Goal: Complete application form

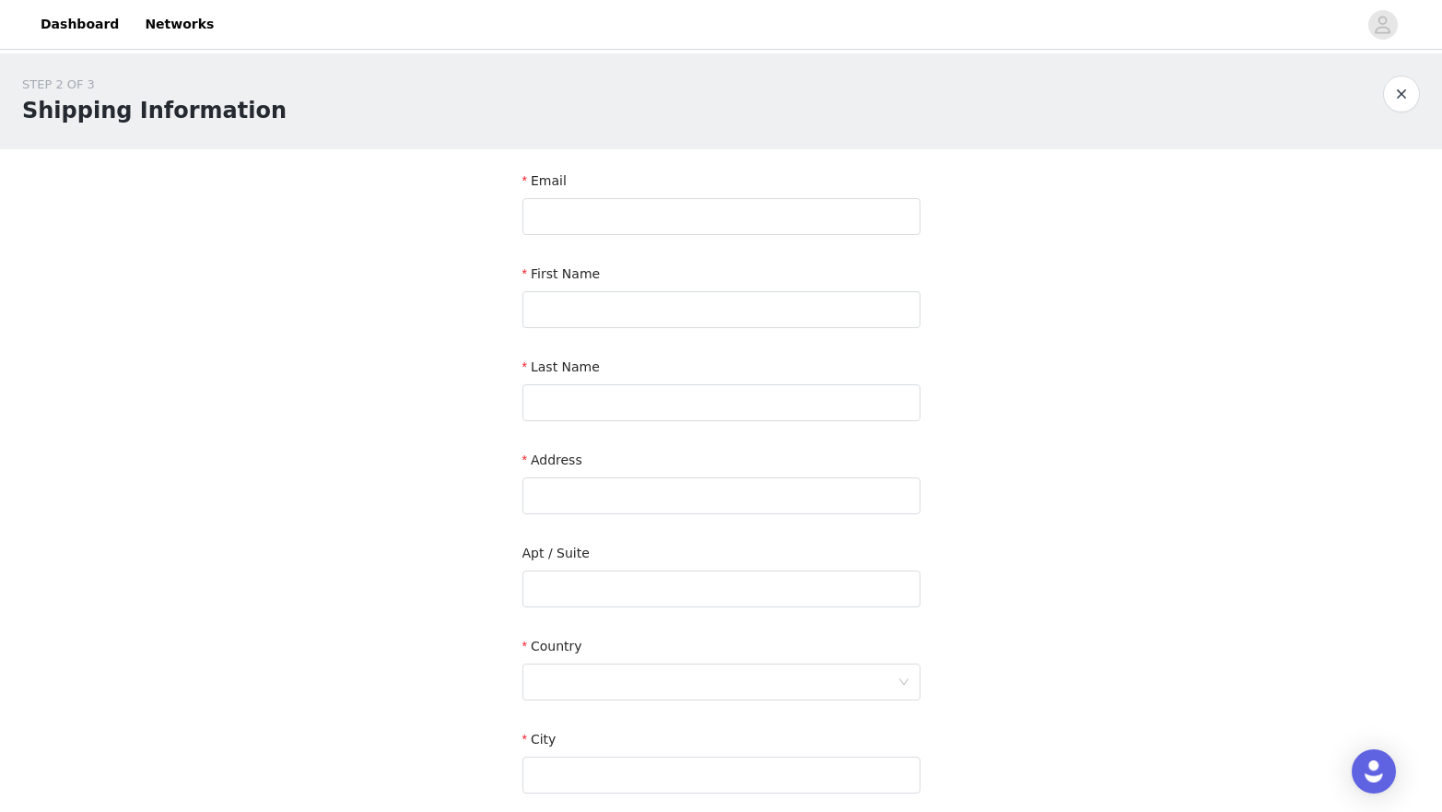
click at [728, 281] on div "First Name" at bounding box center [722, 278] width 398 height 27
click at [688, 314] on input "text" at bounding box center [722, 309] width 398 height 37
type input "[PERSON_NAME]"
type input "[EMAIL_ADDRESS][DOMAIN_NAME]"
type input "Akinpelu"
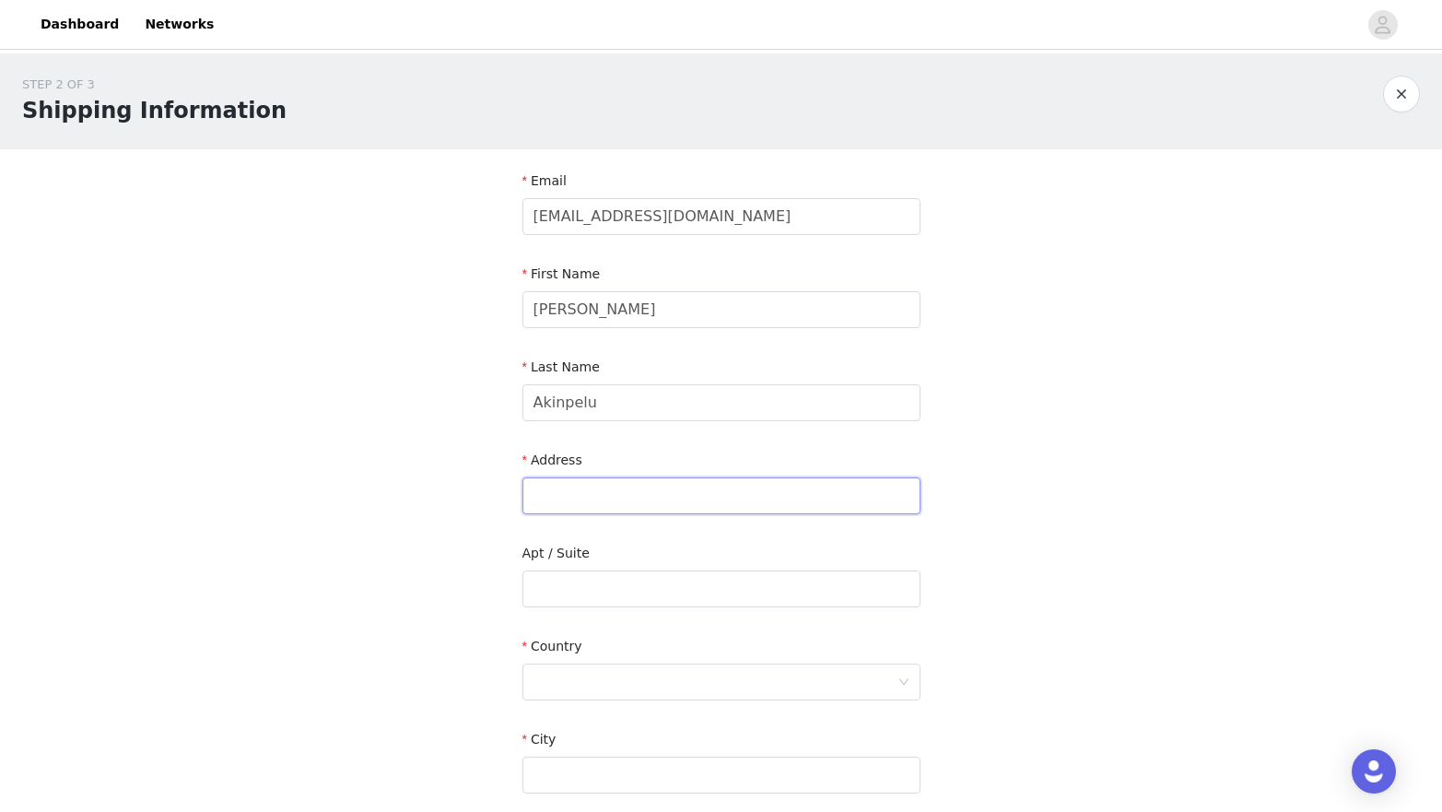
type input "[DATE][STREET_ADDRESS][DATE][PERSON_NAME]"
type input "[GEOGRAPHIC_DATA]"
type input "M3A 3R6"
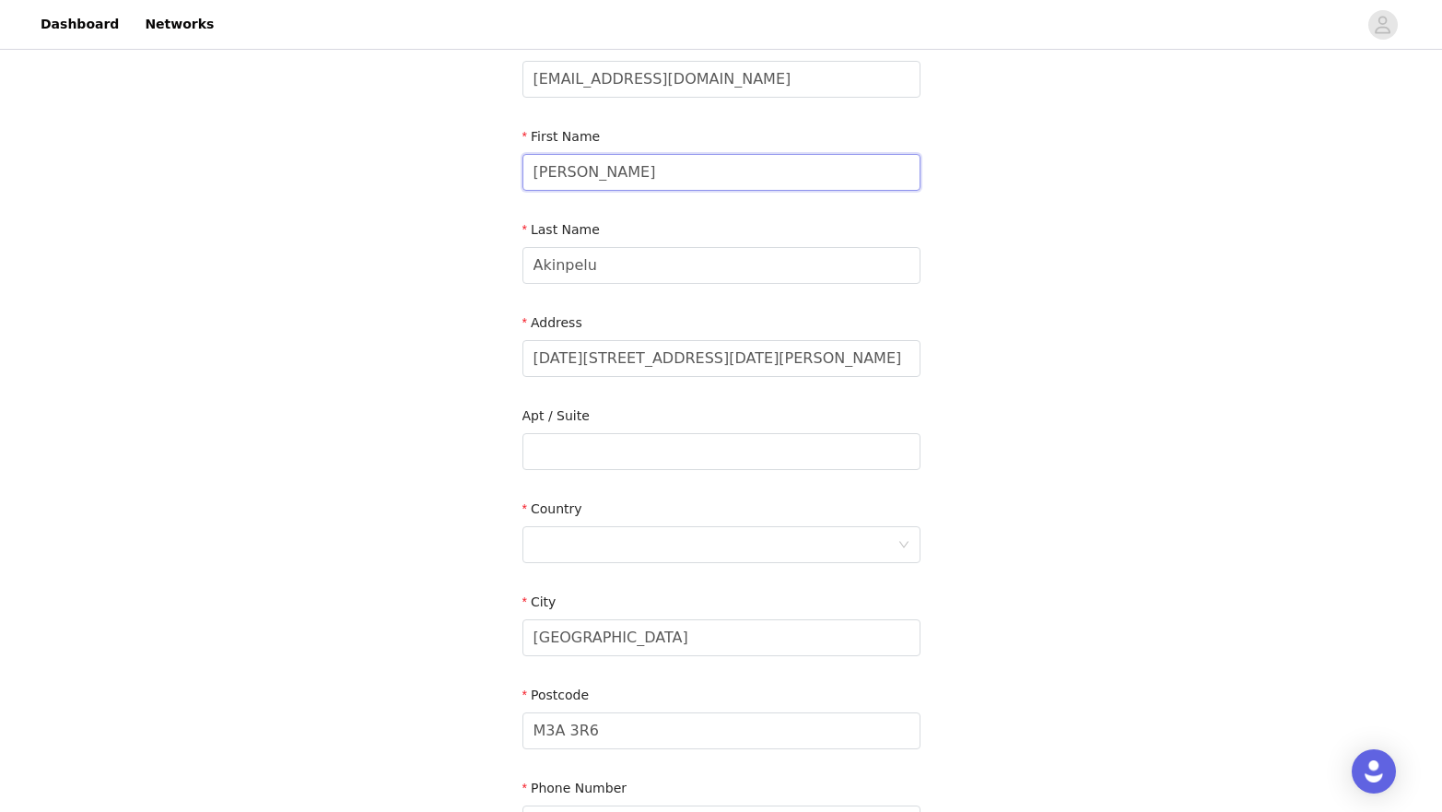
scroll to position [139, 0]
drag, startPoint x: 576, startPoint y: 359, endPoint x: 473, endPoint y: 344, distance: 104.4
click at [473, 344] on div "STEP 2 OF 3 Shipping Information Email [EMAIL_ADDRESS][DOMAIN_NAME] First Name …" at bounding box center [721, 403] width 1442 height 978
type input "[STREET_ADDRESS][PERSON_NAME]"
click at [618, 445] on input "text" at bounding box center [722, 449] width 398 height 37
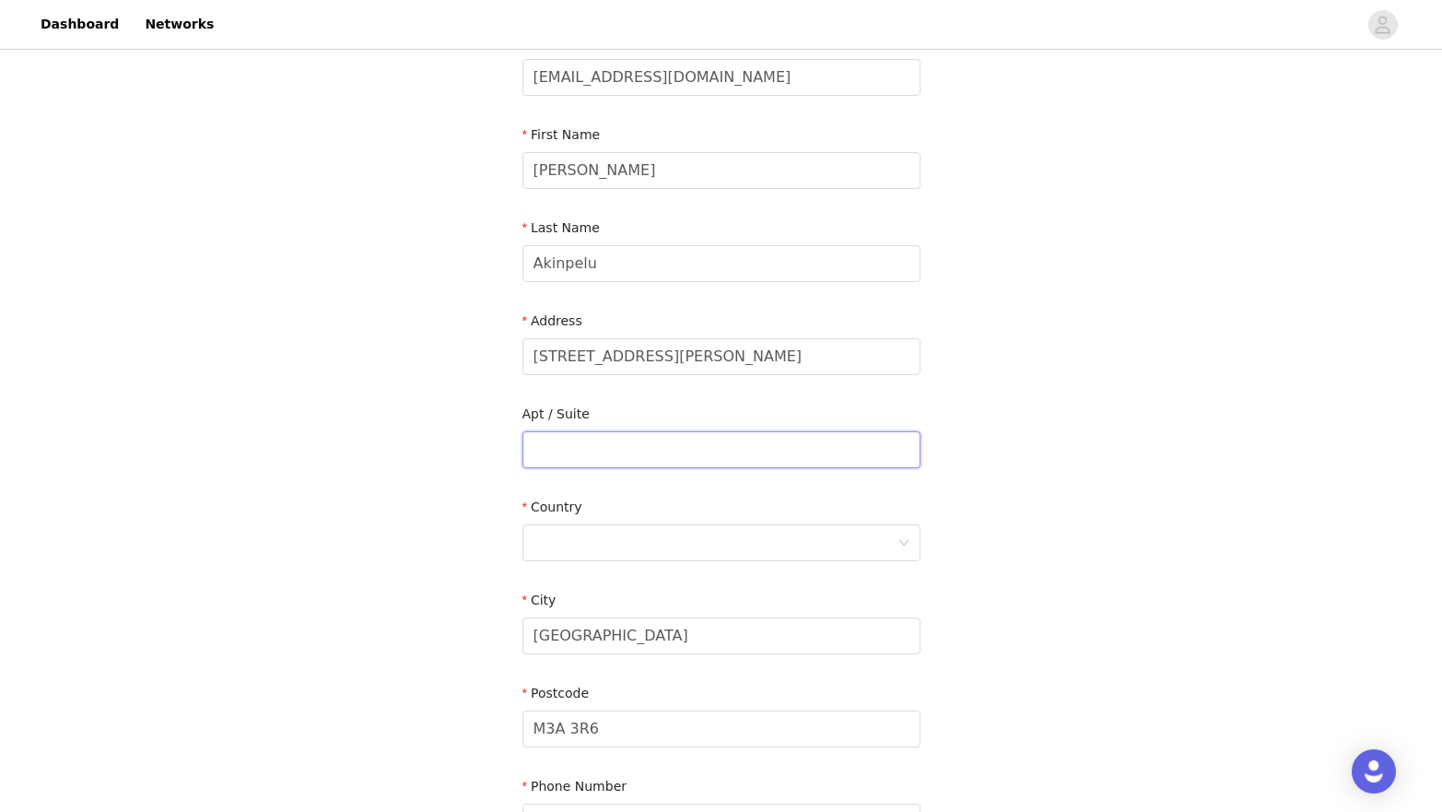
paste input "1509-"
type input "1509"
click at [679, 552] on div at bounding box center [716, 542] width 364 height 35
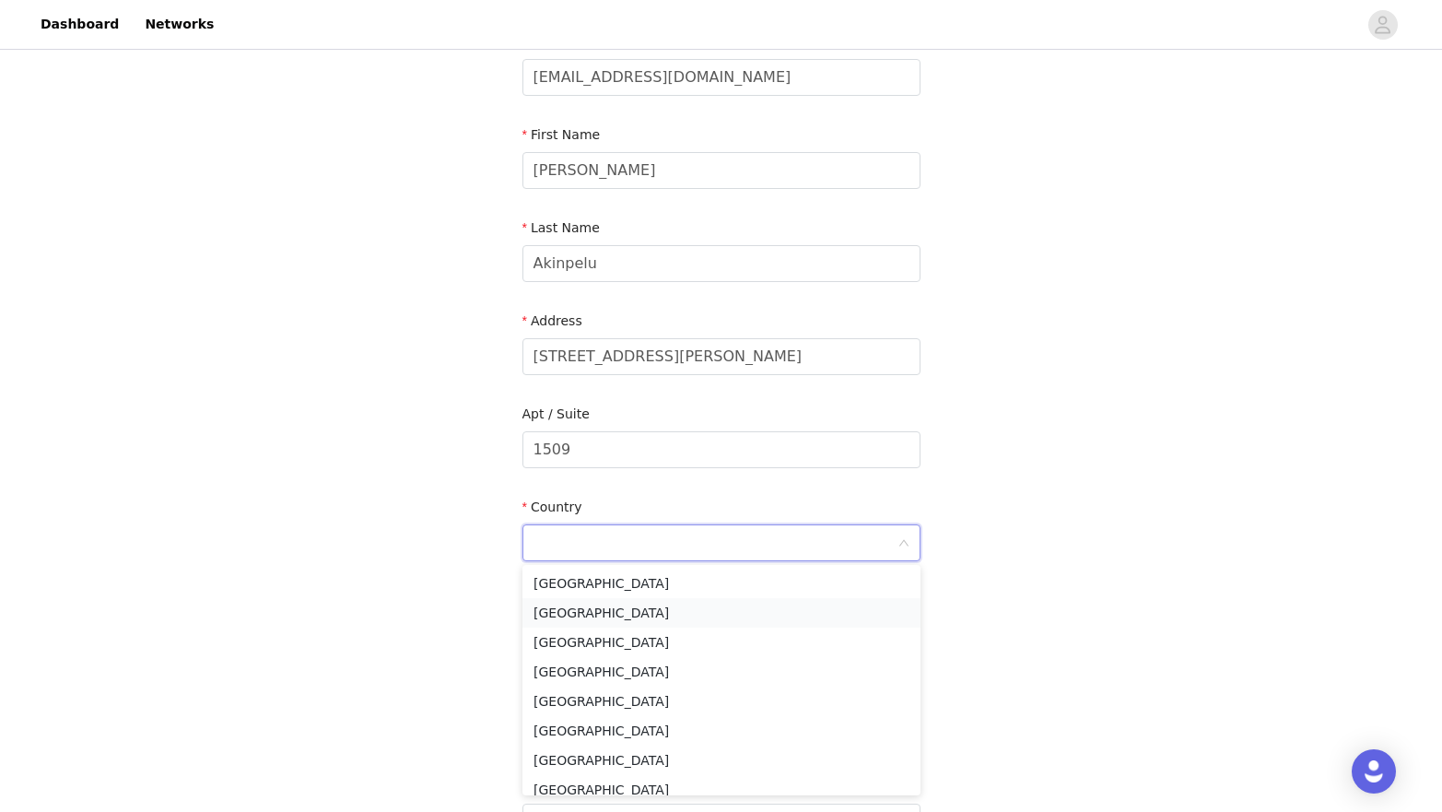
click at [617, 606] on li "[GEOGRAPHIC_DATA]" at bounding box center [722, 612] width 398 height 29
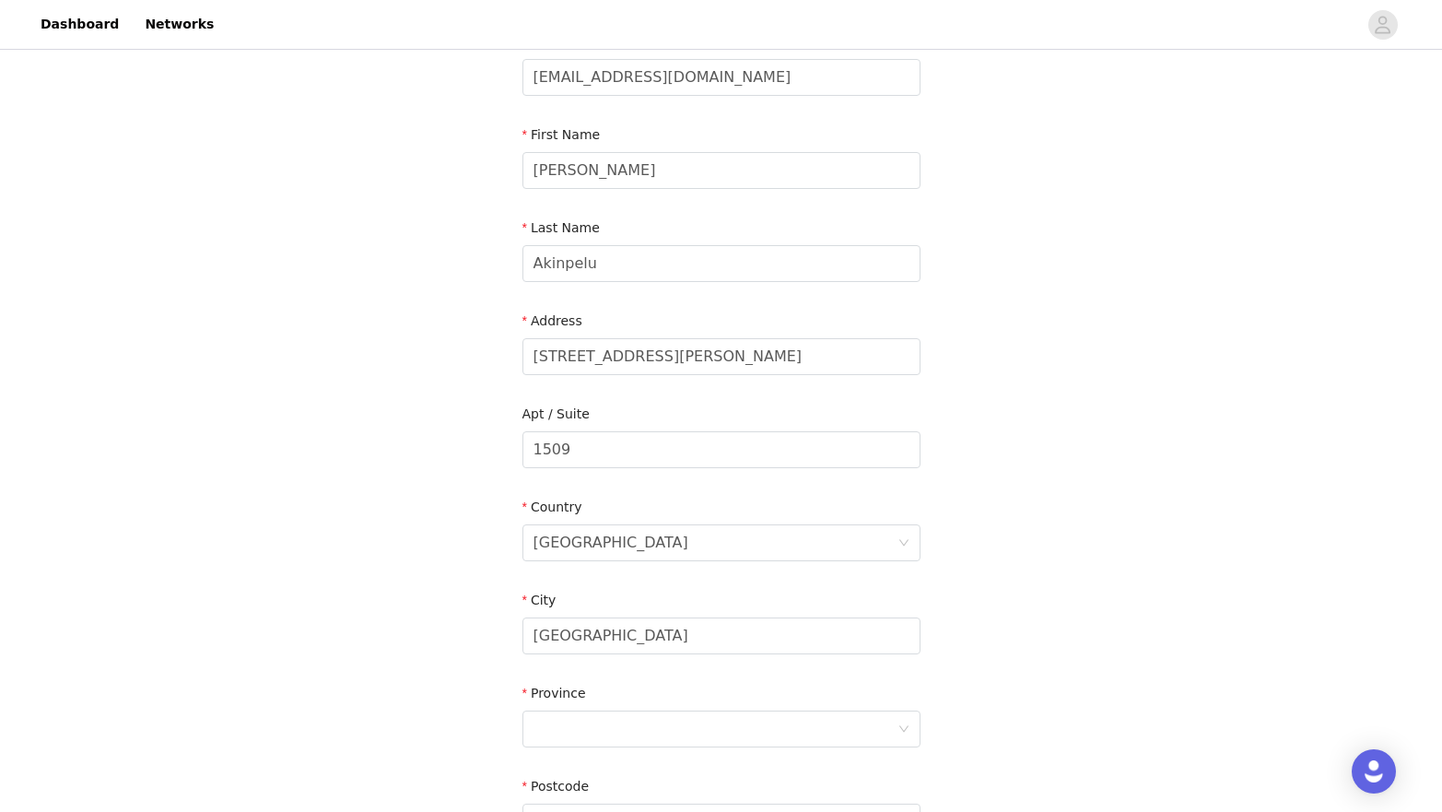
click at [1101, 593] on div "STEP 2 OF 3 Shipping Information Email [EMAIL_ADDRESS][DOMAIN_NAME] First Name …" at bounding box center [721, 449] width 1442 height 1071
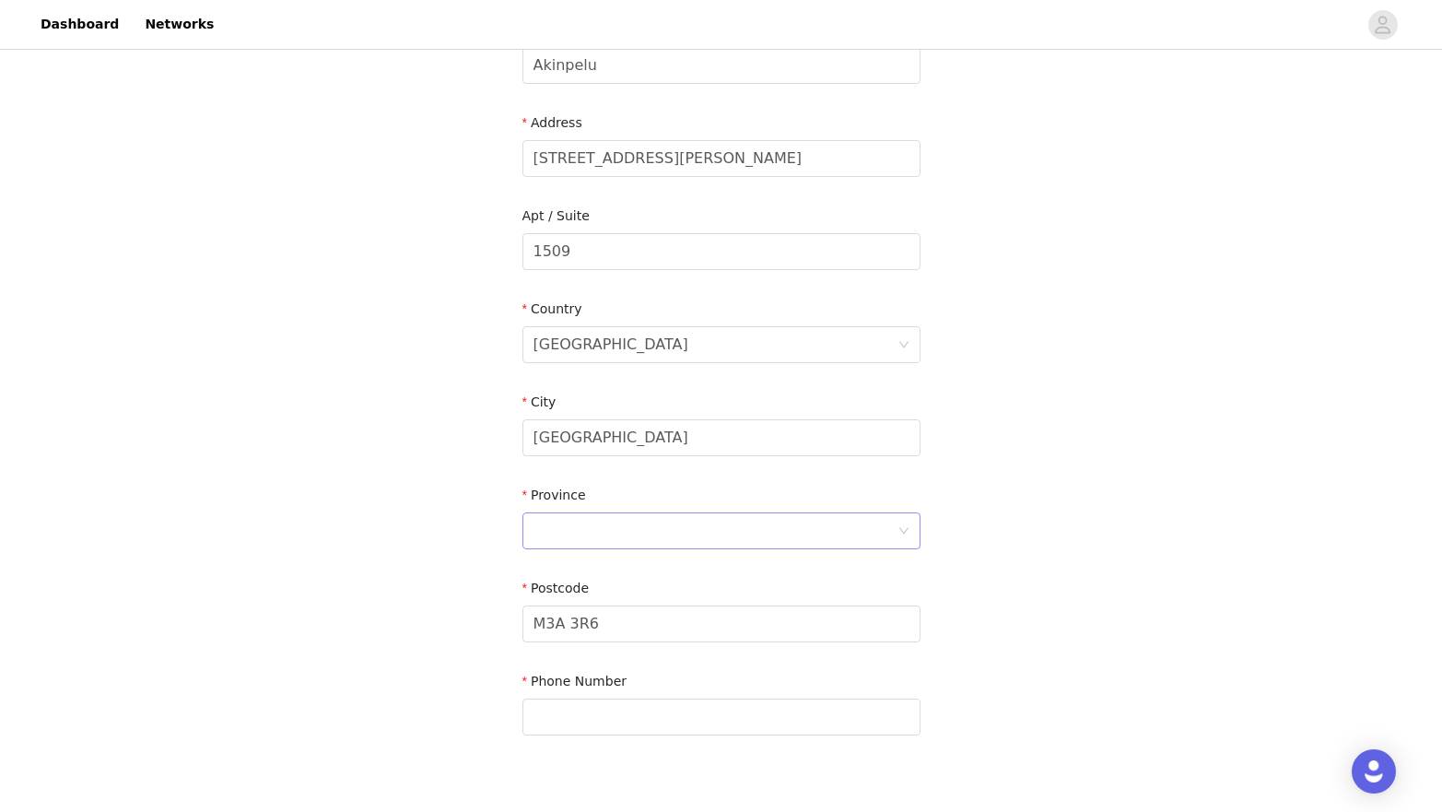
click at [692, 522] on div at bounding box center [716, 530] width 364 height 35
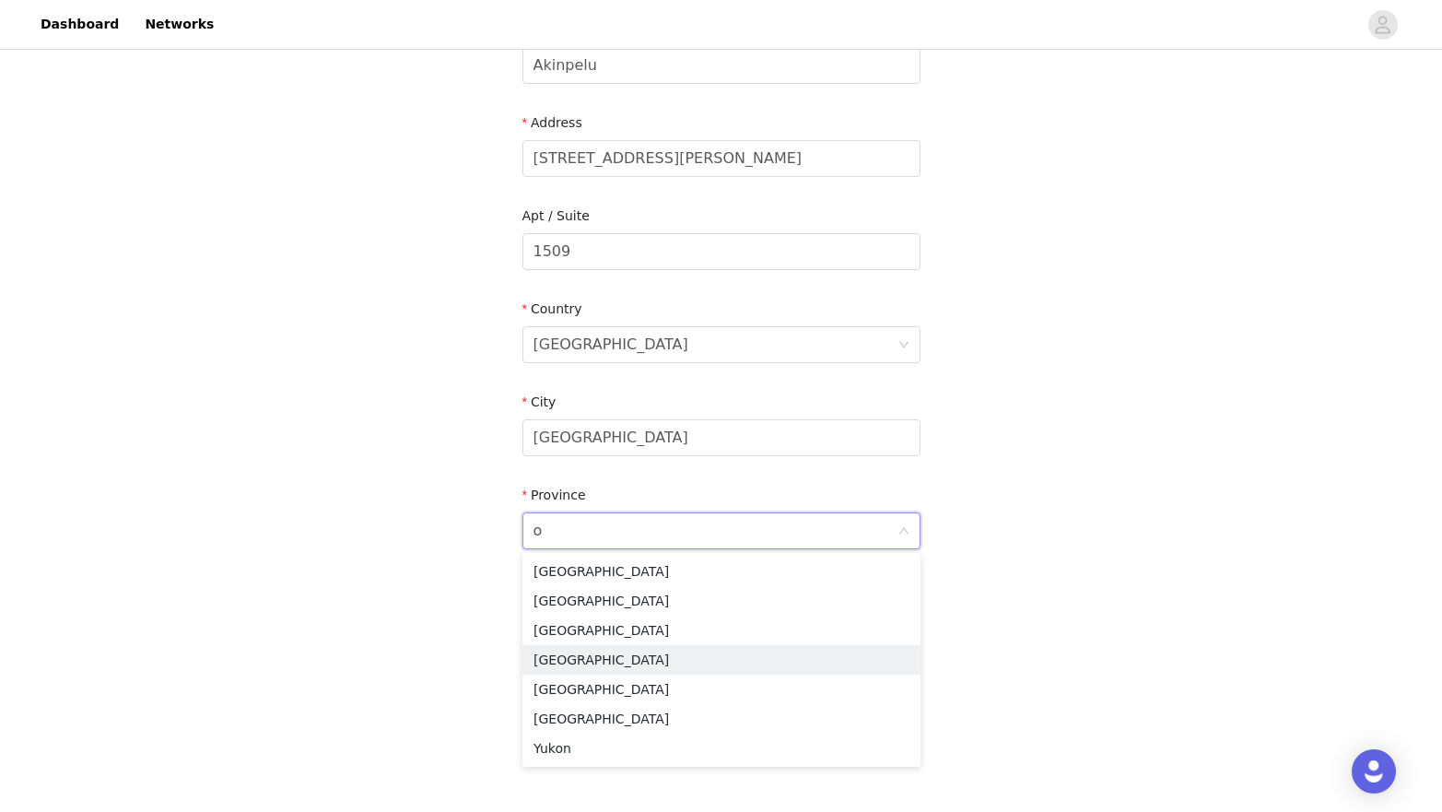
type input "on"
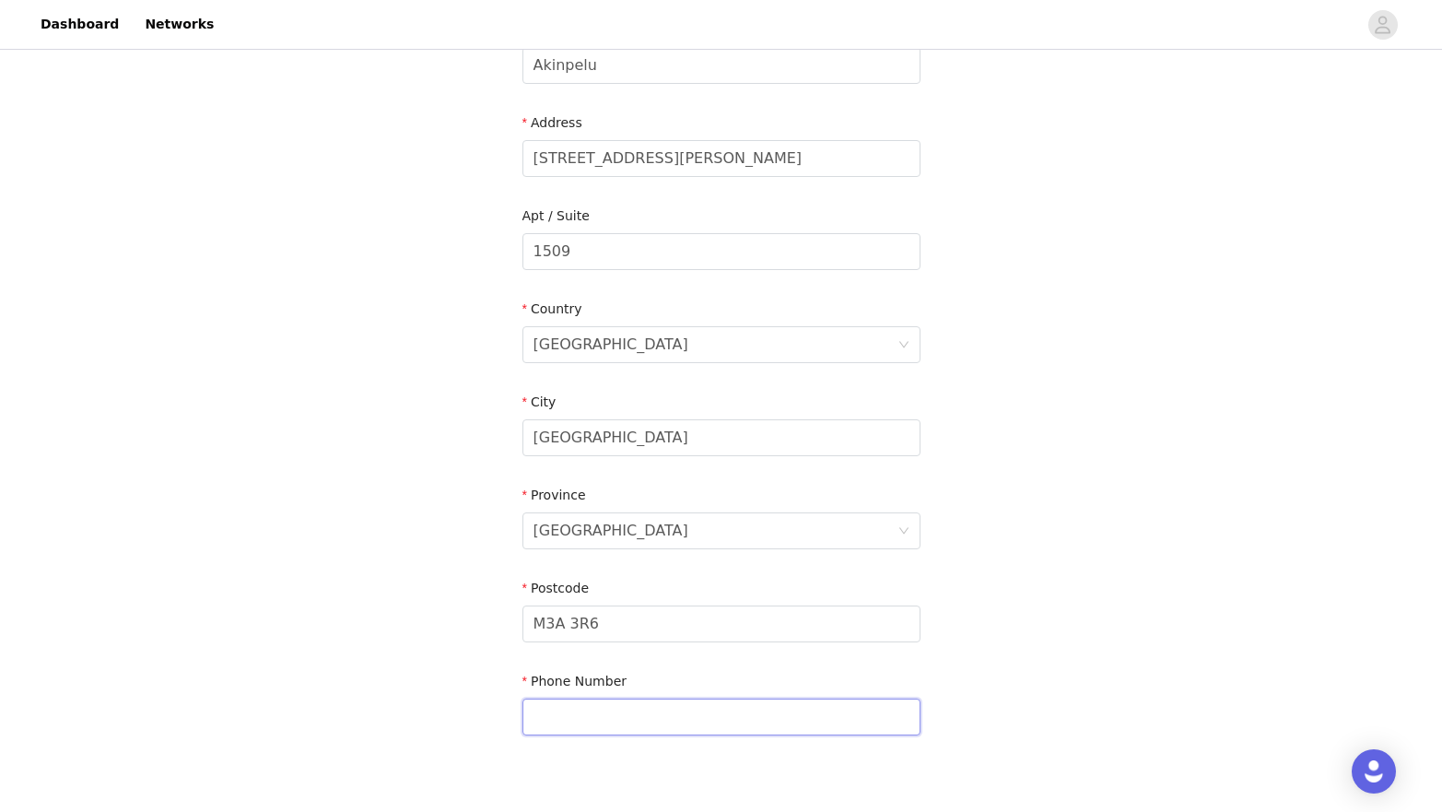
click at [643, 712] on input "text" at bounding box center [722, 717] width 398 height 37
paste input "[PHONE_NUMBER]"
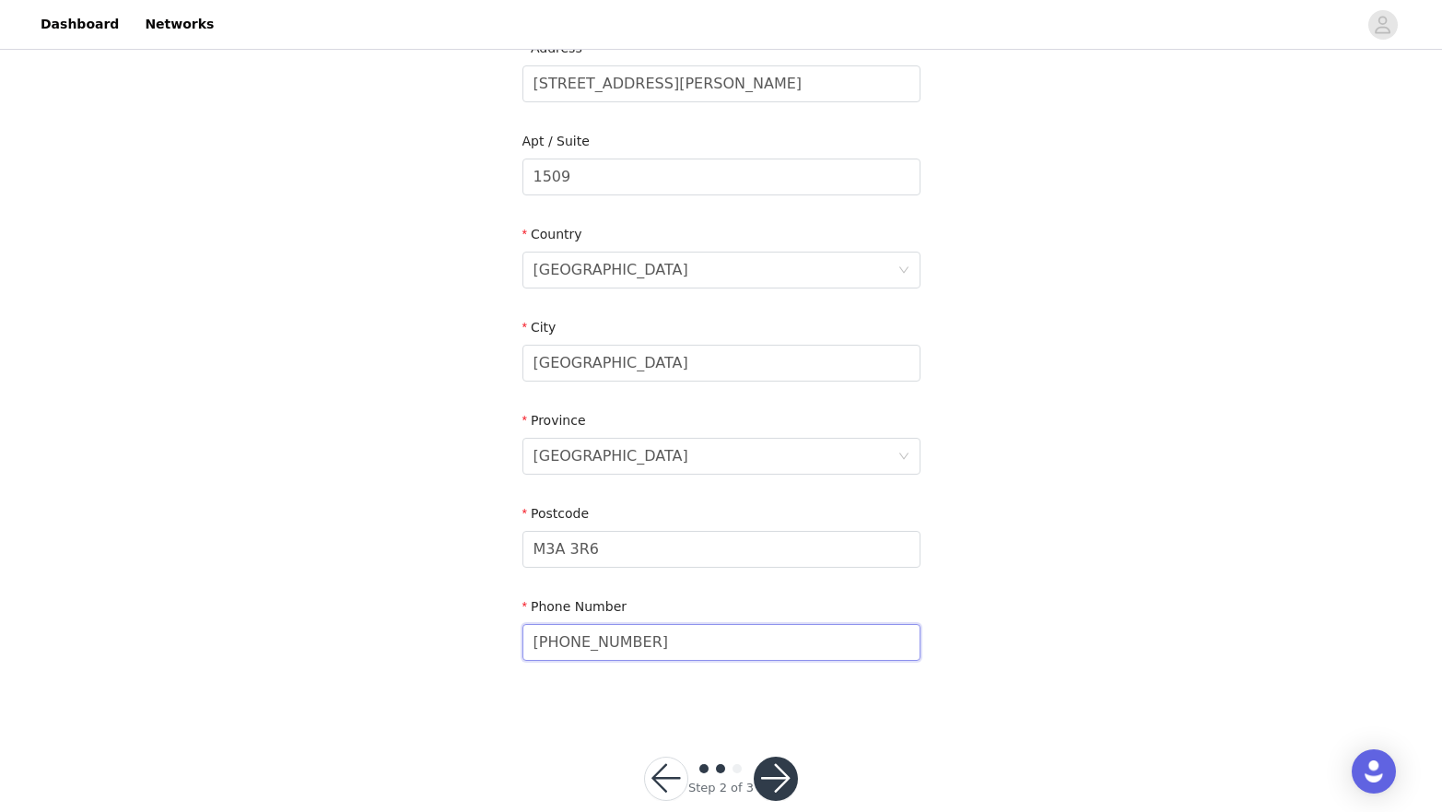
scroll to position [444, 0]
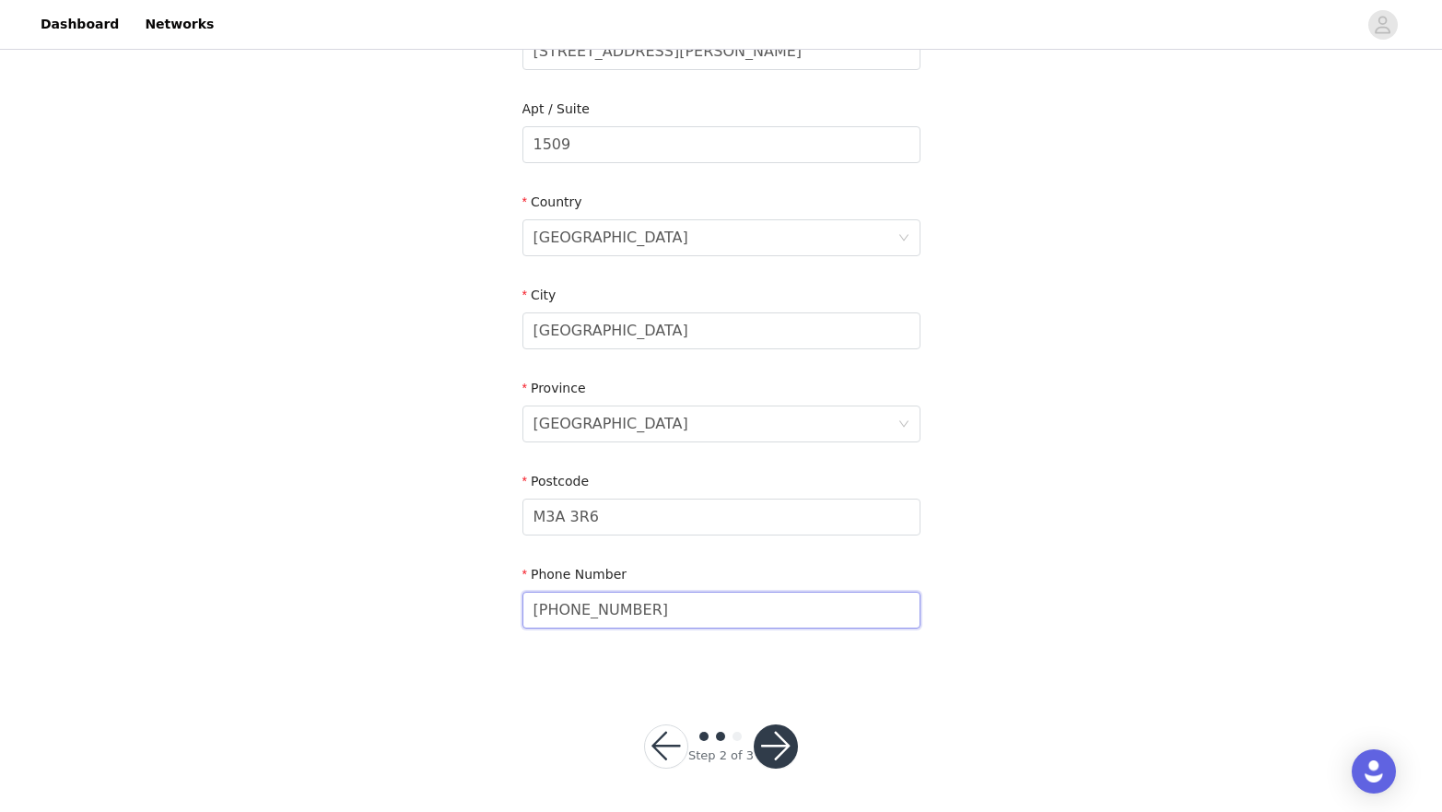
type input "[PHONE_NUMBER]"
click at [776, 751] on button "button" at bounding box center [776, 746] width 44 height 44
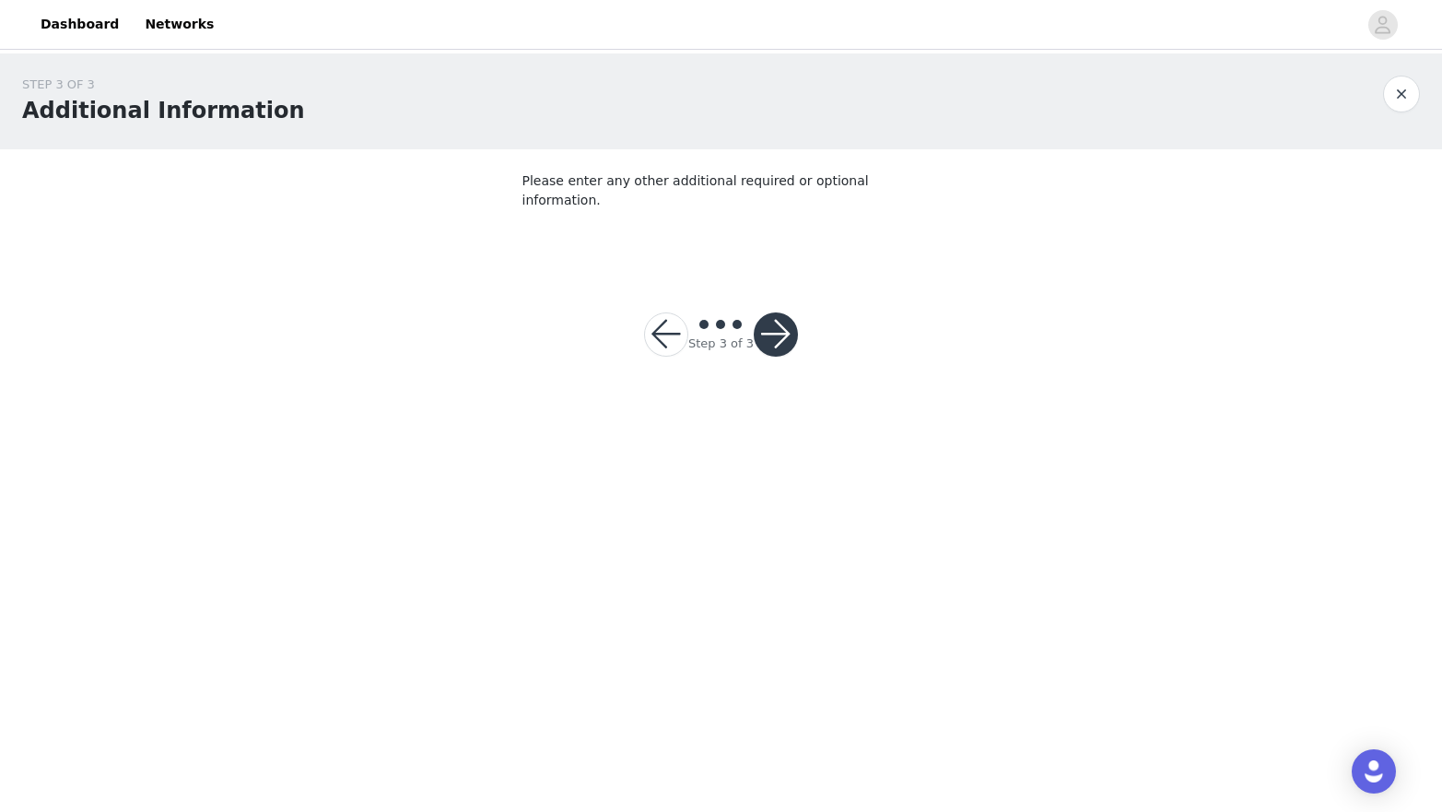
click at [778, 312] on button "button" at bounding box center [776, 334] width 44 height 44
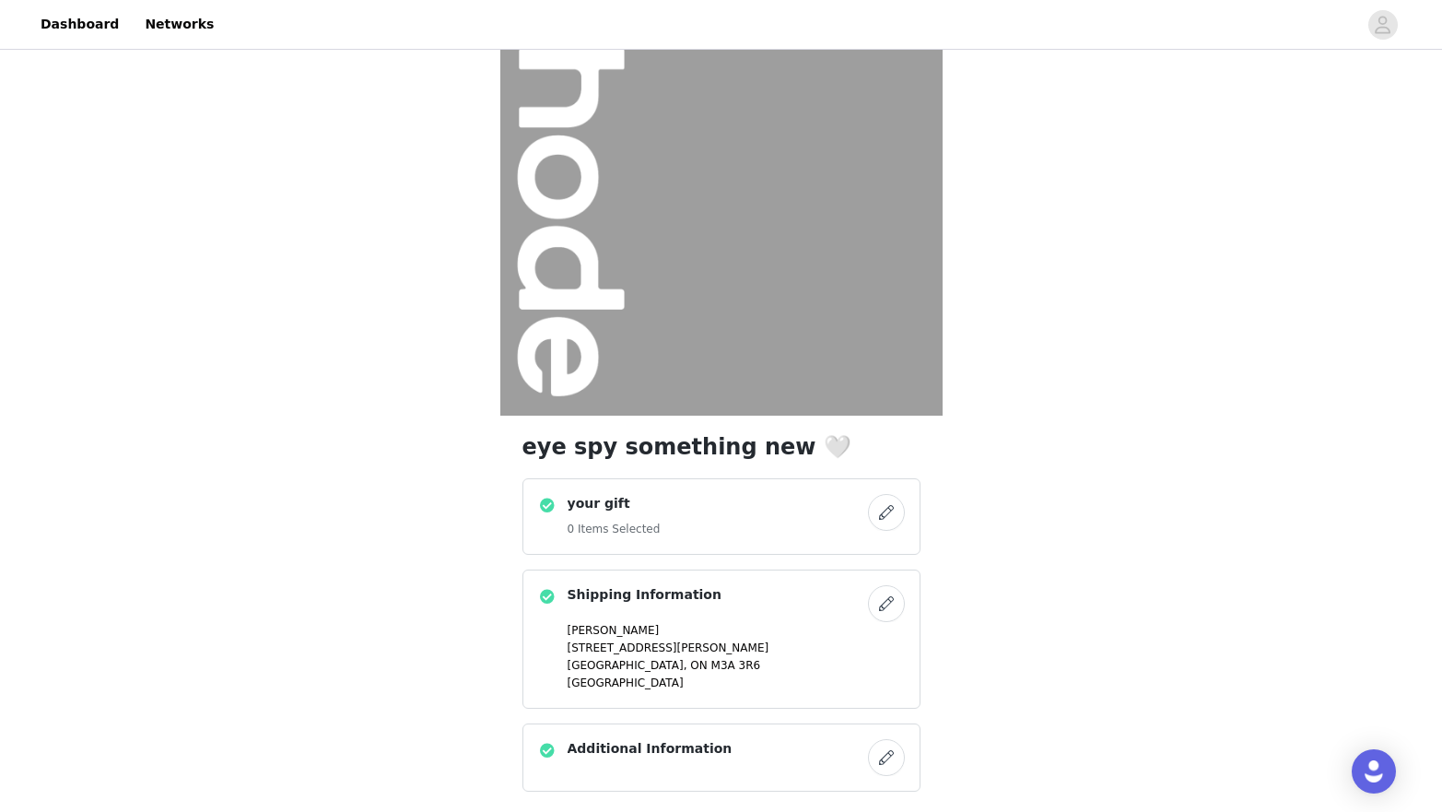
scroll to position [111, 0]
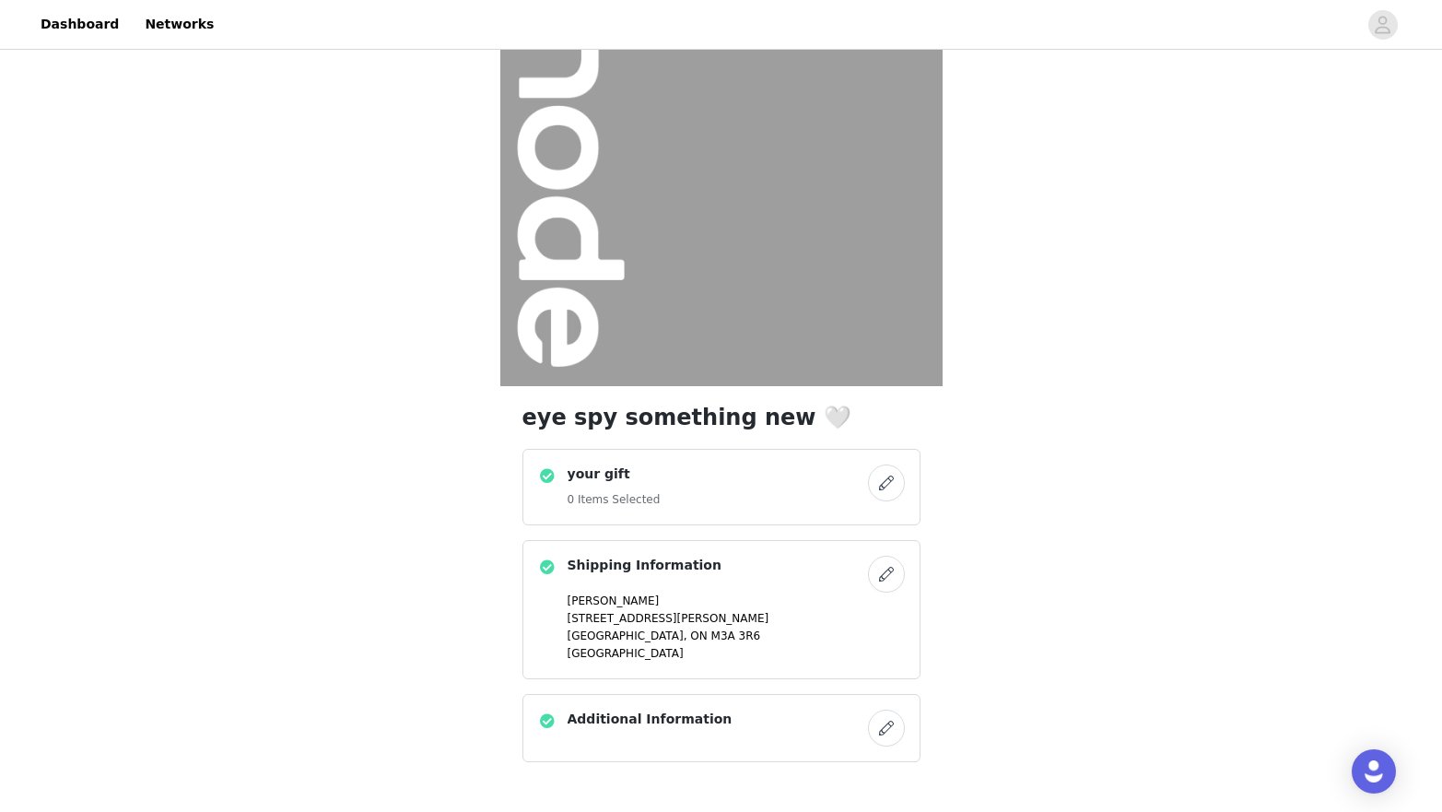
click at [890, 475] on button "button" at bounding box center [886, 483] width 37 height 37
